Goal: Task Accomplishment & Management: Use online tool/utility

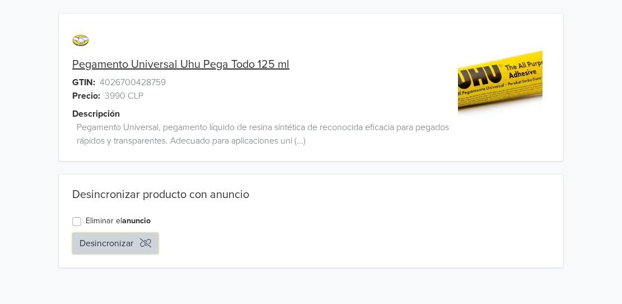
click at [104, 237] on button "Desincronizar" at bounding box center [115, 242] width 86 height 21
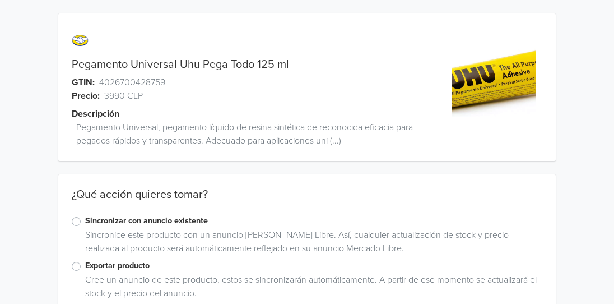
click at [85, 222] on label "Sincronizar con anuncio existente" at bounding box center [313, 221] width 457 height 12
click at [0, 0] on input "Sincronizar con anuncio existente" at bounding box center [0, 0] width 0 height 0
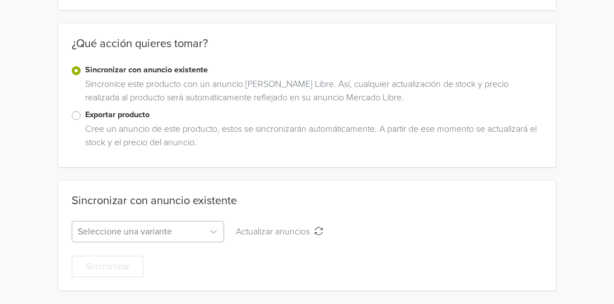
click at [168, 231] on div "Seleccione una variante" at bounding box center [148, 231] width 152 height 21
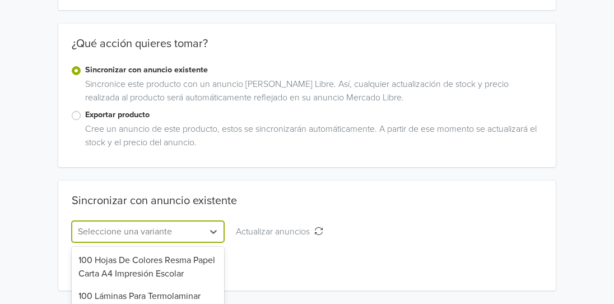
scroll to position [262, 0]
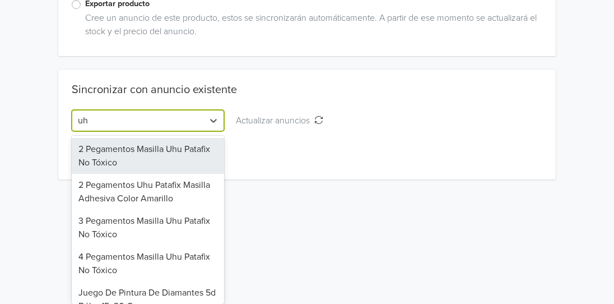
type input "uhu"
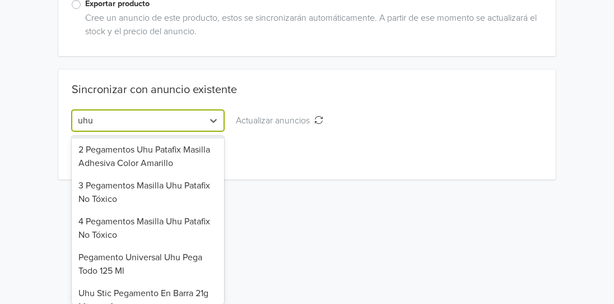
scroll to position [52, 0]
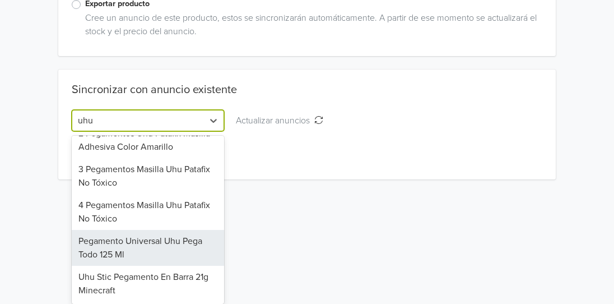
click at [148, 241] on div "Pegamento Universal Uhu Pega Todo 125 Ml" at bounding box center [148, 248] width 152 height 36
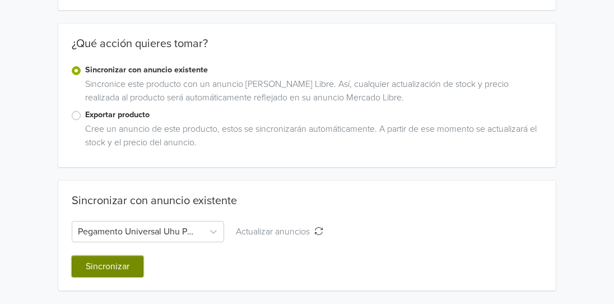
click at [112, 266] on button "Sincronizar" at bounding box center [108, 265] width 72 height 21
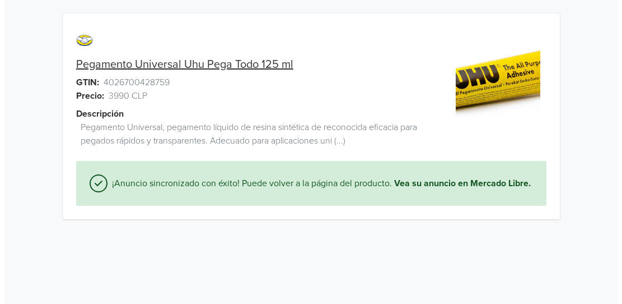
scroll to position [0, 0]
